Goal: Task Accomplishment & Management: Use online tool/utility

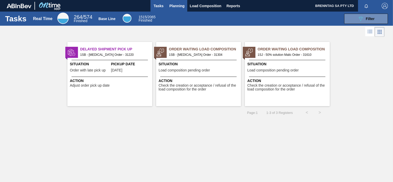
click at [177, 3] on span "Planning" at bounding box center [177, 6] width 15 height 6
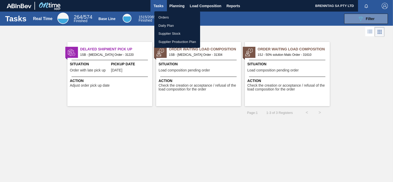
click at [166, 18] on li "Orders" at bounding box center [177, 17] width 46 height 8
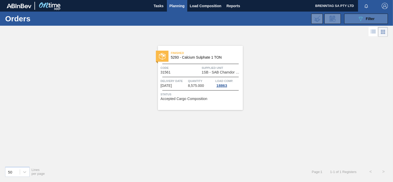
click at [359, 19] on icon "089F7B8B-B2A5-4AFE-B5C0-19BA573D28AC" at bounding box center [361, 19] width 6 height 6
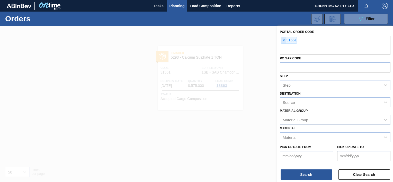
click at [284, 40] on span "×" at bounding box center [284, 40] width 5 height 6
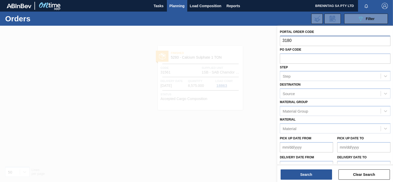
type input "31805"
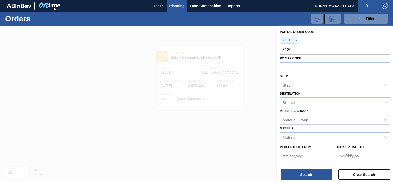
type input "31806"
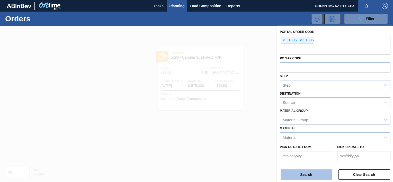
click at [312, 175] on button "Search" at bounding box center [306, 175] width 51 height 10
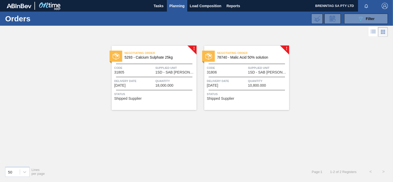
click at [150, 87] on div "Delivery Date [DATE]" at bounding box center [134, 82] width 40 height 9
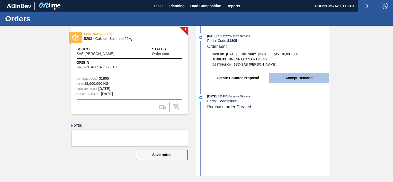
click at [287, 80] on button "Accept Demand" at bounding box center [299, 78] width 60 height 10
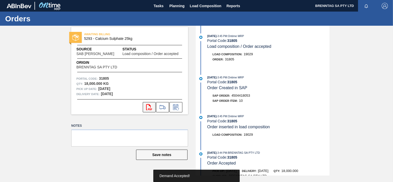
click at [153, 106] on button "svg{fill:#ff0000}" at bounding box center [149, 107] width 13 height 10
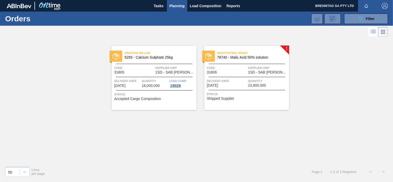
click at [253, 77] on div "Negotiating Order 78740 - Malic Acid 50% solution Code 31806 Supplied Unit 1SD …" at bounding box center [246, 78] width 85 height 64
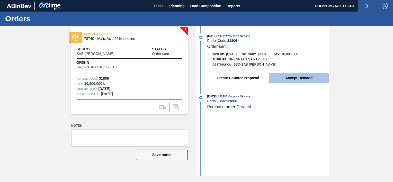
click at [303, 79] on button "Accept Demand" at bounding box center [299, 78] width 60 height 10
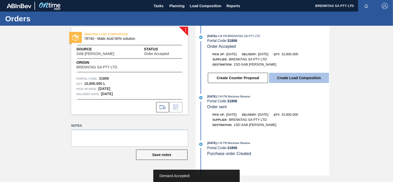
click at [294, 78] on button "Create Load Composition" at bounding box center [299, 78] width 60 height 10
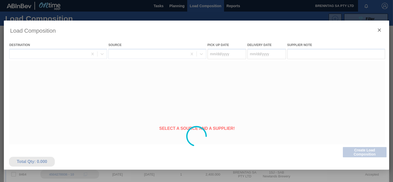
type Date "[DATE]"
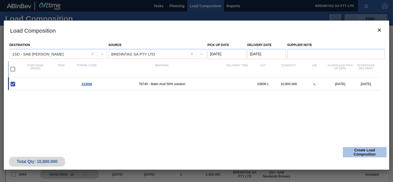
click at [349, 152] on button "Create Load Composition" at bounding box center [365, 152] width 44 height 10
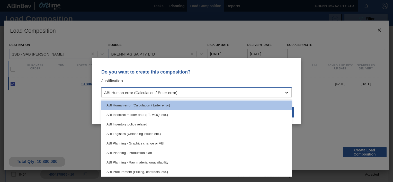
click at [288, 95] on div at bounding box center [286, 92] width 9 height 9
click at [323, 100] on div "Do you want to create this composition? Justification option ABI Human error (C…" at bounding box center [196, 91] width 393 height 182
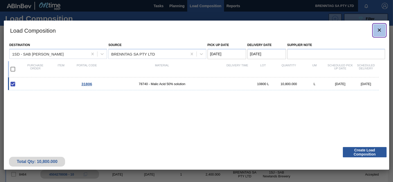
click at [377, 27] on icon "botão de ícone" at bounding box center [379, 30] width 6 height 6
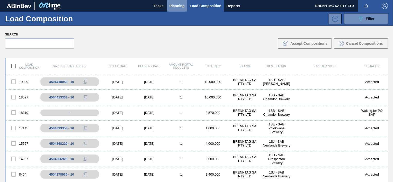
click at [174, 4] on span "Planning" at bounding box center [177, 6] width 15 height 6
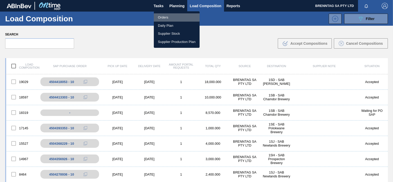
click at [164, 15] on li "Orders" at bounding box center [177, 17] width 46 height 8
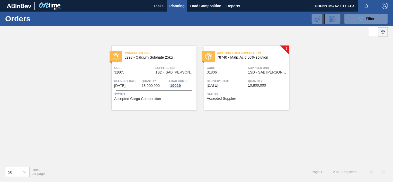
click at [232, 83] on span "Delivery Date" at bounding box center [227, 80] width 40 height 5
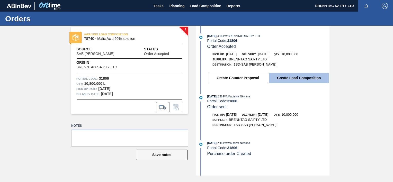
click at [309, 79] on button "Create Load Composition" at bounding box center [299, 78] width 60 height 10
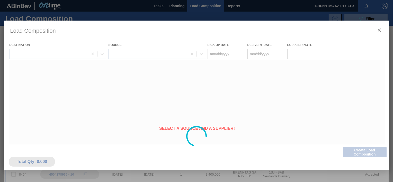
type Date "[DATE]"
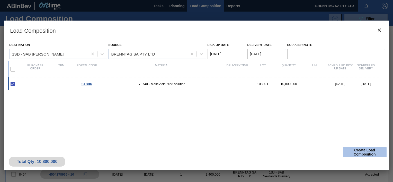
click at [370, 152] on button "Create Load Composition" at bounding box center [365, 152] width 44 height 10
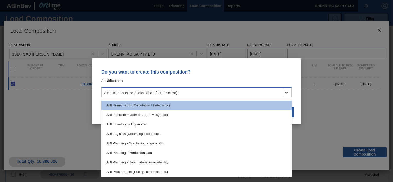
click at [289, 91] on icon at bounding box center [286, 92] width 5 height 5
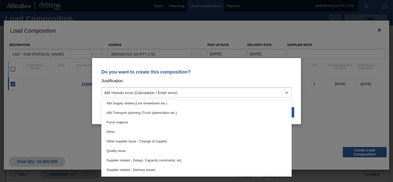
scroll to position [71, 0]
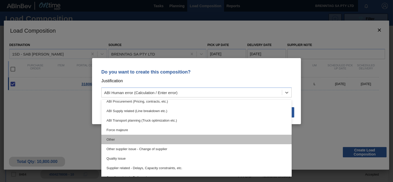
click at [164, 138] on div "Other" at bounding box center [196, 140] width 190 height 10
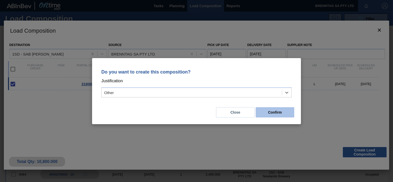
click at [263, 110] on button "Confirm" at bounding box center [275, 112] width 39 height 10
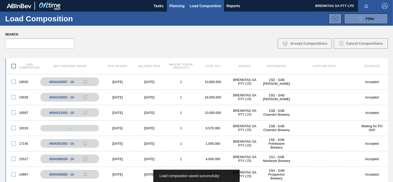
click at [183, 5] on span "Planning" at bounding box center [177, 6] width 15 height 6
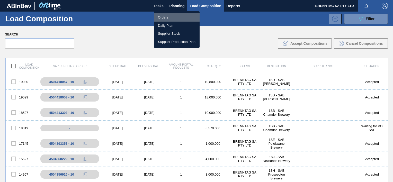
click at [168, 16] on li "Orders" at bounding box center [177, 17] width 46 height 8
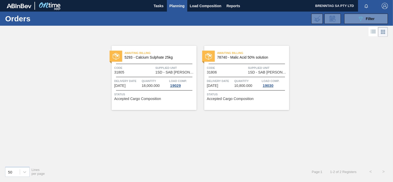
click at [222, 77] on div "Awaiting Billing 78740 - Malic Acid 50% solution Code 31806 Supplied Unit 1SD -…" at bounding box center [246, 78] width 85 height 64
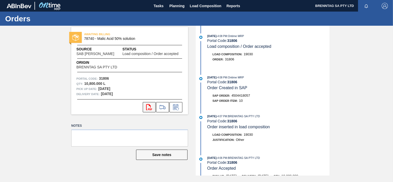
click at [145, 109] on button "svg{fill:#ff0000}" at bounding box center [149, 107] width 13 height 10
